Goal: Task Accomplishment & Management: Complete application form

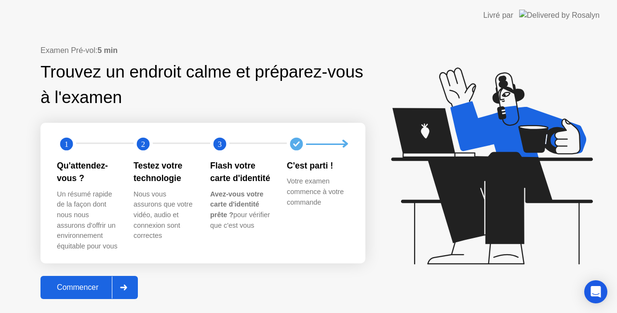
click at [68, 286] on div "Commencer" at bounding box center [77, 288] width 68 height 9
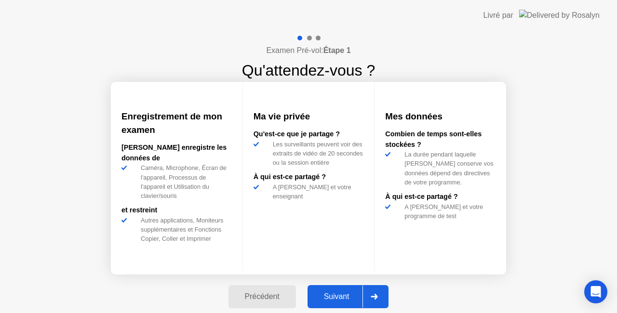
click at [340, 298] on div "Suivant" at bounding box center [337, 297] width 53 height 9
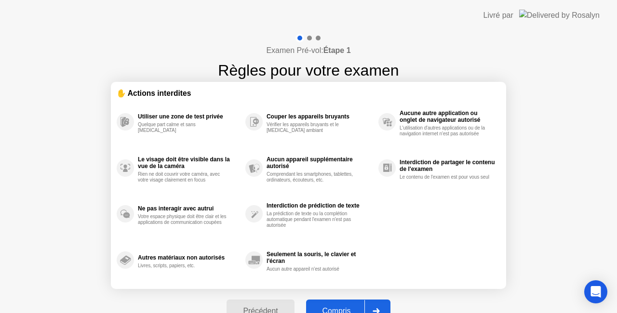
click at [340, 307] on div "Compris" at bounding box center [336, 311] width 55 height 9
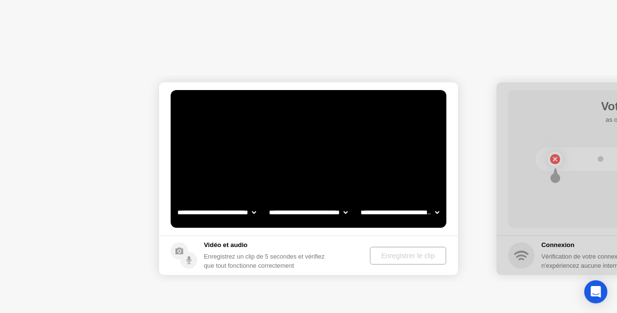
select select "**********"
select select "*******"
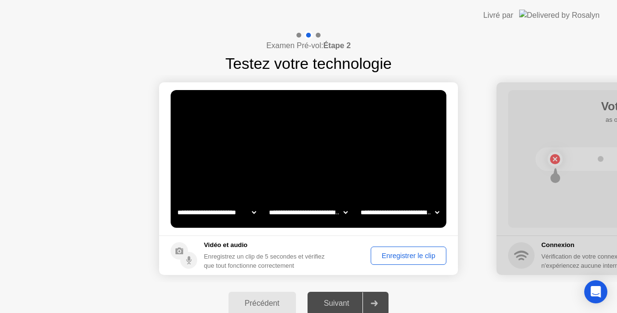
click at [340, 306] on div "Suivant" at bounding box center [337, 303] width 53 height 9
click at [416, 255] on div "Enregistrer le clip" at bounding box center [408, 256] width 69 height 8
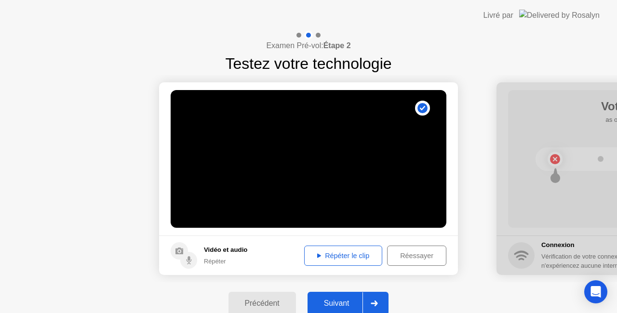
click at [421, 254] on div "Réessayer" at bounding box center [417, 256] width 53 height 8
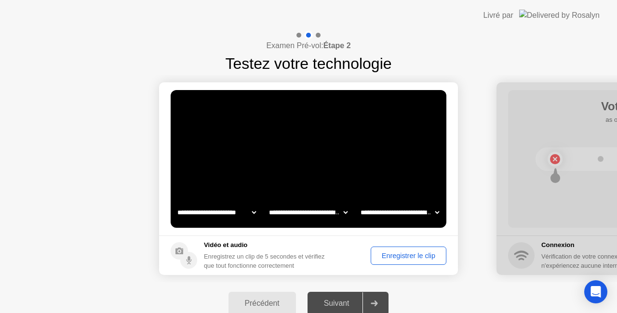
click at [421, 254] on div "Enregistrer le clip" at bounding box center [408, 256] width 69 height 8
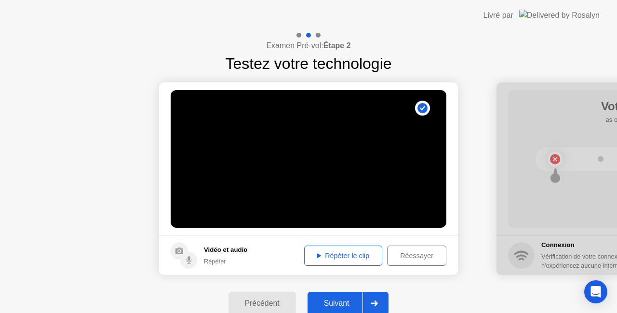
click at [353, 258] on div "Répéter le clip" at bounding box center [343, 256] width 71 height 8
click at [326, 301] on div "Suivant" at bounding box center [337, 303] width 53 height 9
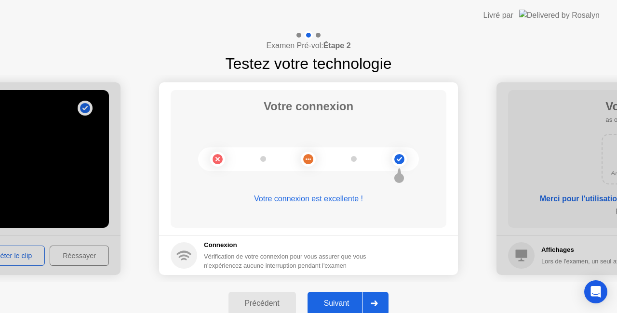
click at [332, 303] on div "Suivant" at bounding box center [337, 303] width 53 height 9
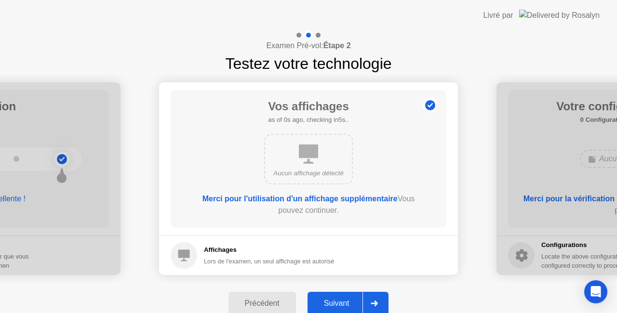
click at [332, 303] on div "Suivant" at bounding box center [337, 303] width 53 height 9
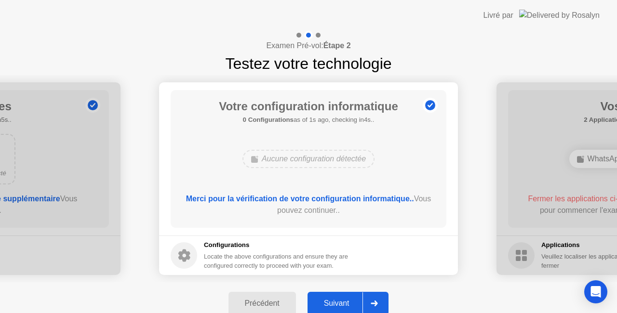
click at [332, 303] on div "Suivant" at bounding box center [337, 303] width 53 height 9
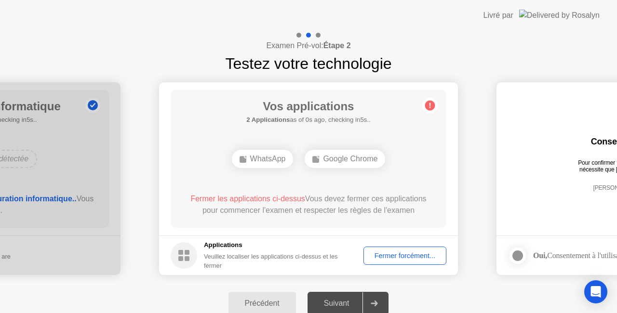
click at [577, 48] on div "Examen Pré-vol: Étape 2 Testez votre technologie" at bounding box center [308, 53] width 617 height 44
click at [382, 257] on div "Fermer forcément..." at bounding box center [405, 256] width 76 height 8
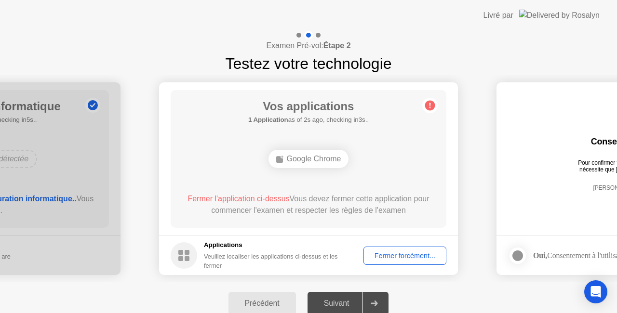
click at [392, 255] on div "Fermer forcément..." at bounding box center [405, 256] width 76 height 8
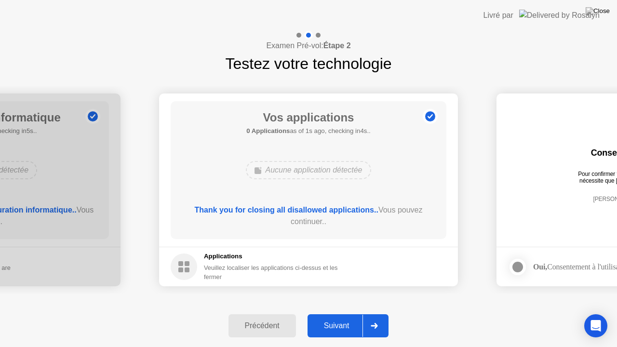
click at [334, 313] on div "Suivant" at bounding box center [337, 326] width 53 height 9
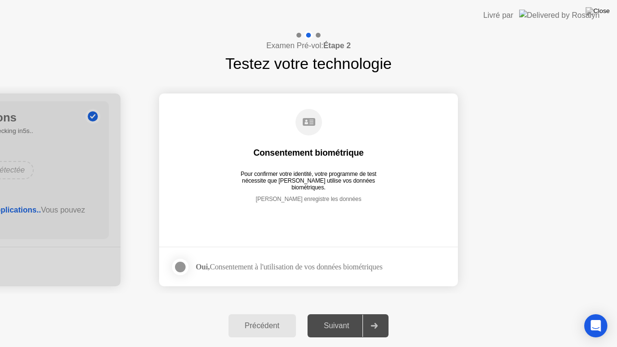
click at [334, 313] on div "Suivant" at bounding box center [337, 326] width 53 height 9
click at [177, 264] on div at bounding box center [181, 267] width 12 height 12
click at [338, 313] on button "Suivant" at bounding box center [348, 325] width 81 height 23
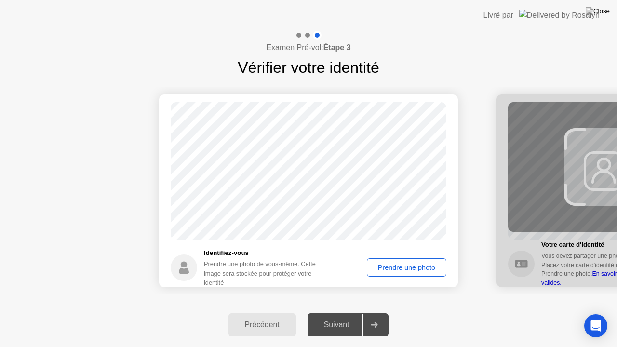
click at [427, 264] on div "Prendre une photo" at bounding box center [406, 268] width 73 height 8
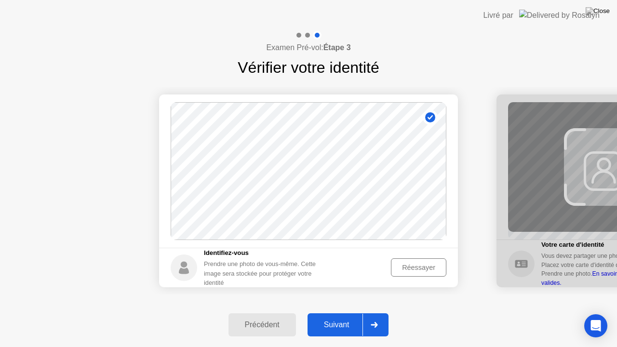
click at [404, 271] on div "Réessayer" at bounding box center [418, 268] width 49 height 8
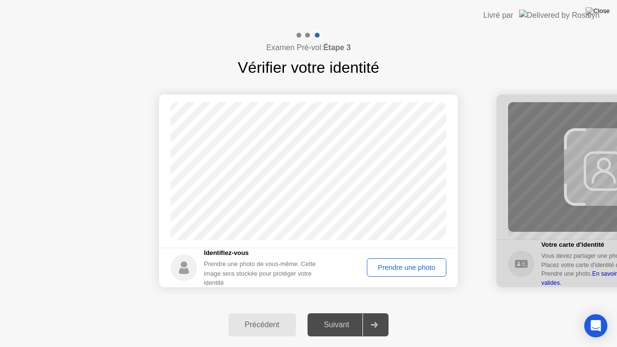
click at [404, 271] on div "Prendre une photo" at bounding box center [406, 268] width 73 height 8
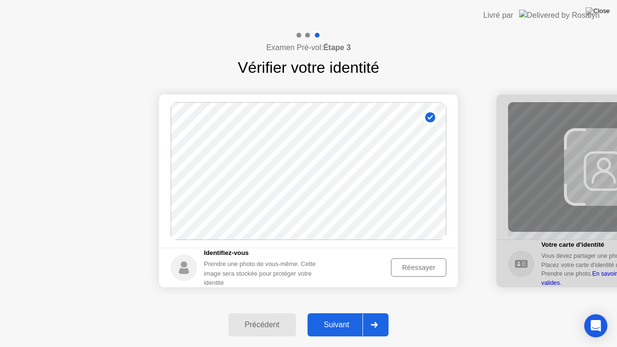
click at [348, 313] on div "Suivant" at bounding box center [337, 325] width 53 height 9
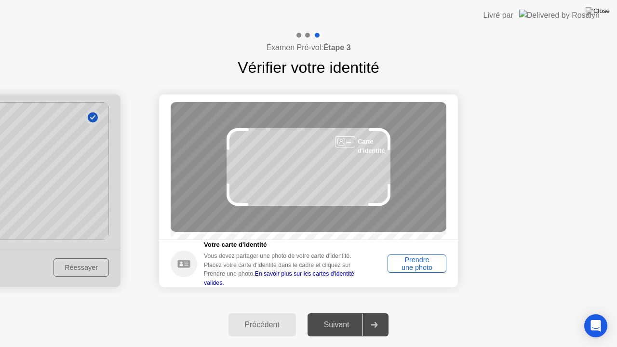
click at [434, 262] on div "Prendre une photo" at bounding box center [417, 263] width 52 height 15
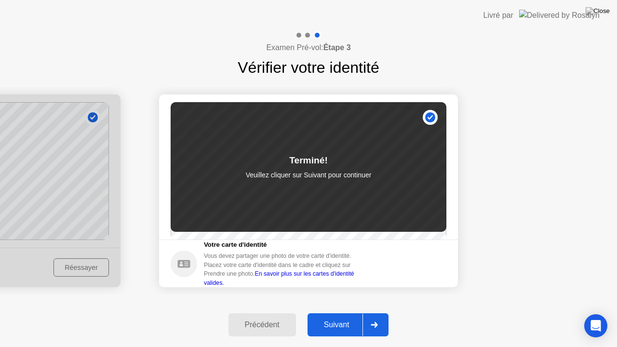
click at [427, 295] on div "Succès Photo correcte Identifiez-vous Prendre une photo de vous-même. Cette ima…" at bounding box center [308, 191] width 617 height 224
click at [330, 313] on div "Suivant" at bounding box center [337, 325] width 53 height 9
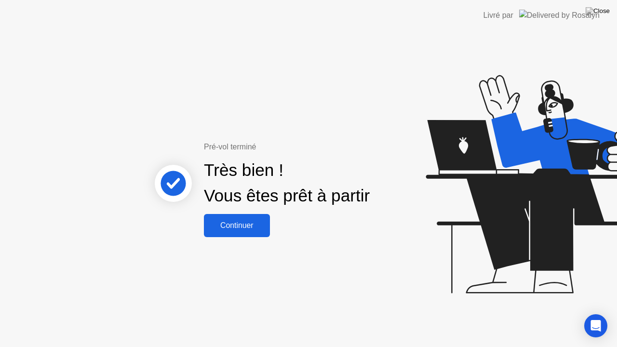
click at [246, 227] on div "Continuer" at bounding box center [237, 225] width 60 height 9
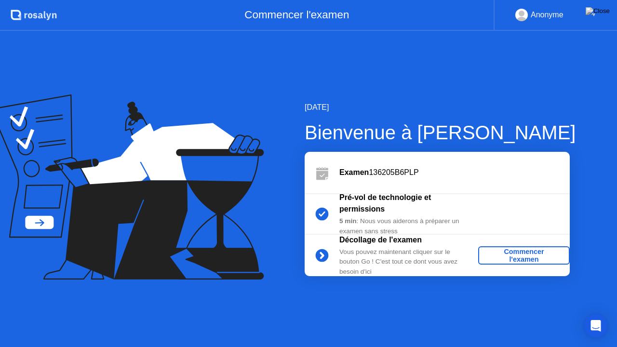
click at [506, 257] on div "Commencer l'examen" at bounding box center [524, 255] width 84 height 15
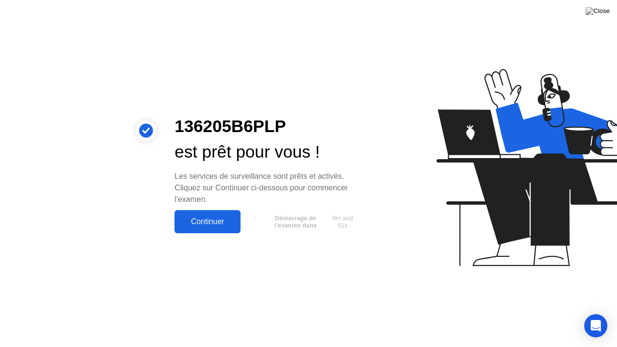
click at [222, 218] on div "Continuer" at bounding box center [207, 221] width 60 height 9
